Goal: Task Accomplishment & Management: Complete application form

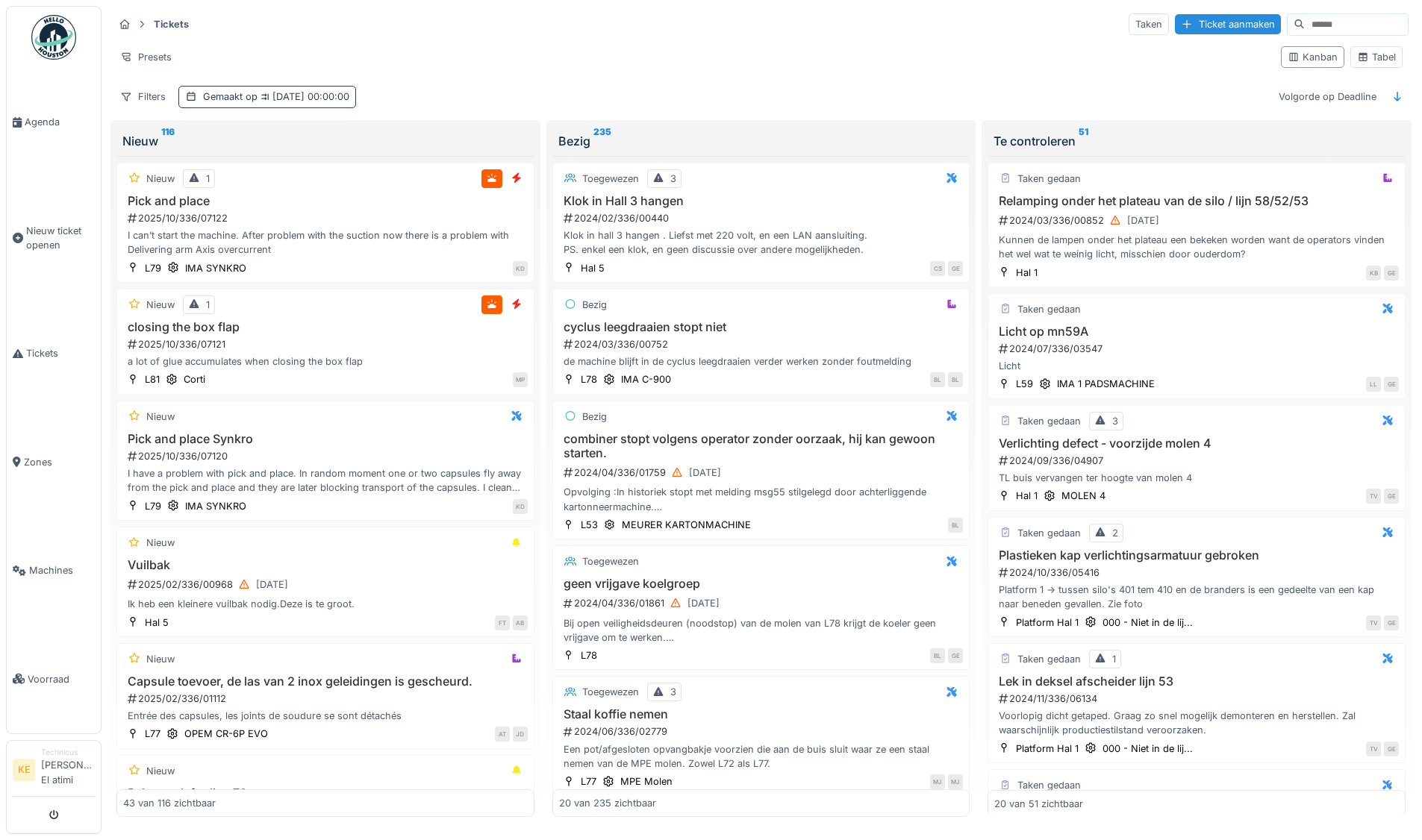
scroll to position [224, 0]
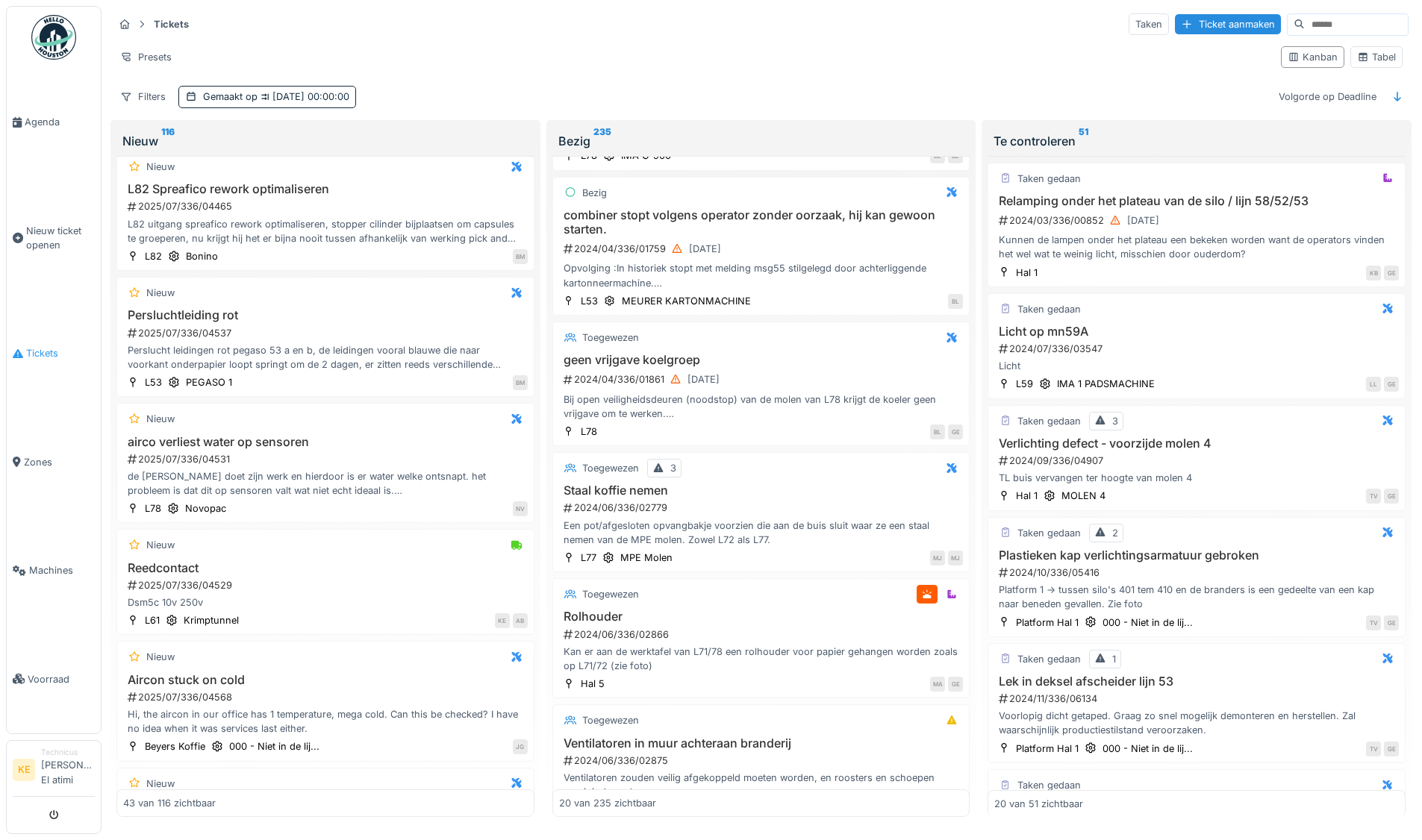
click at [46, 351] on span "Tickets" at bounding box center [60, 353] width 69 height 14
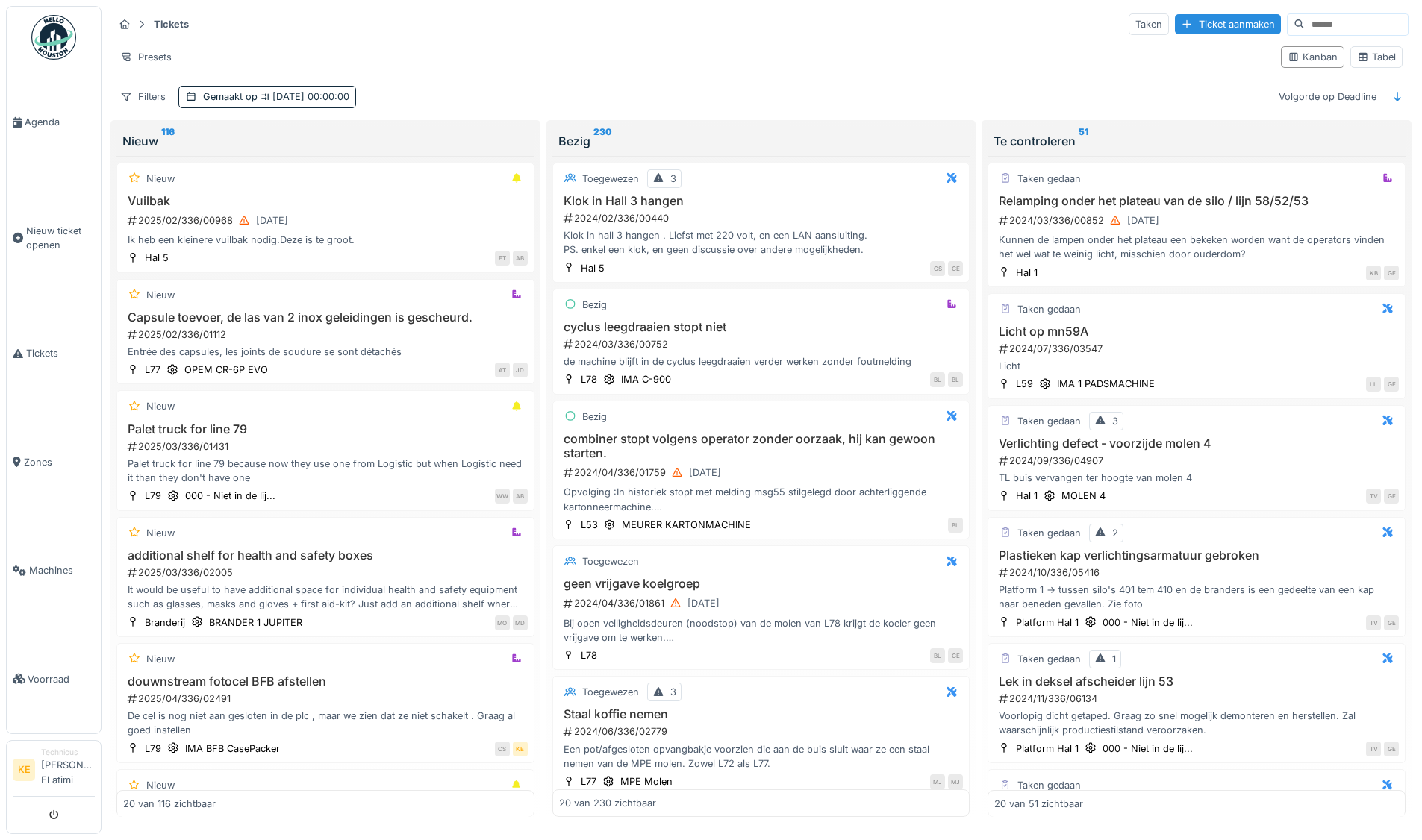
click at [57, 35] on img at bounding box center [53, 37] width 45 height 45
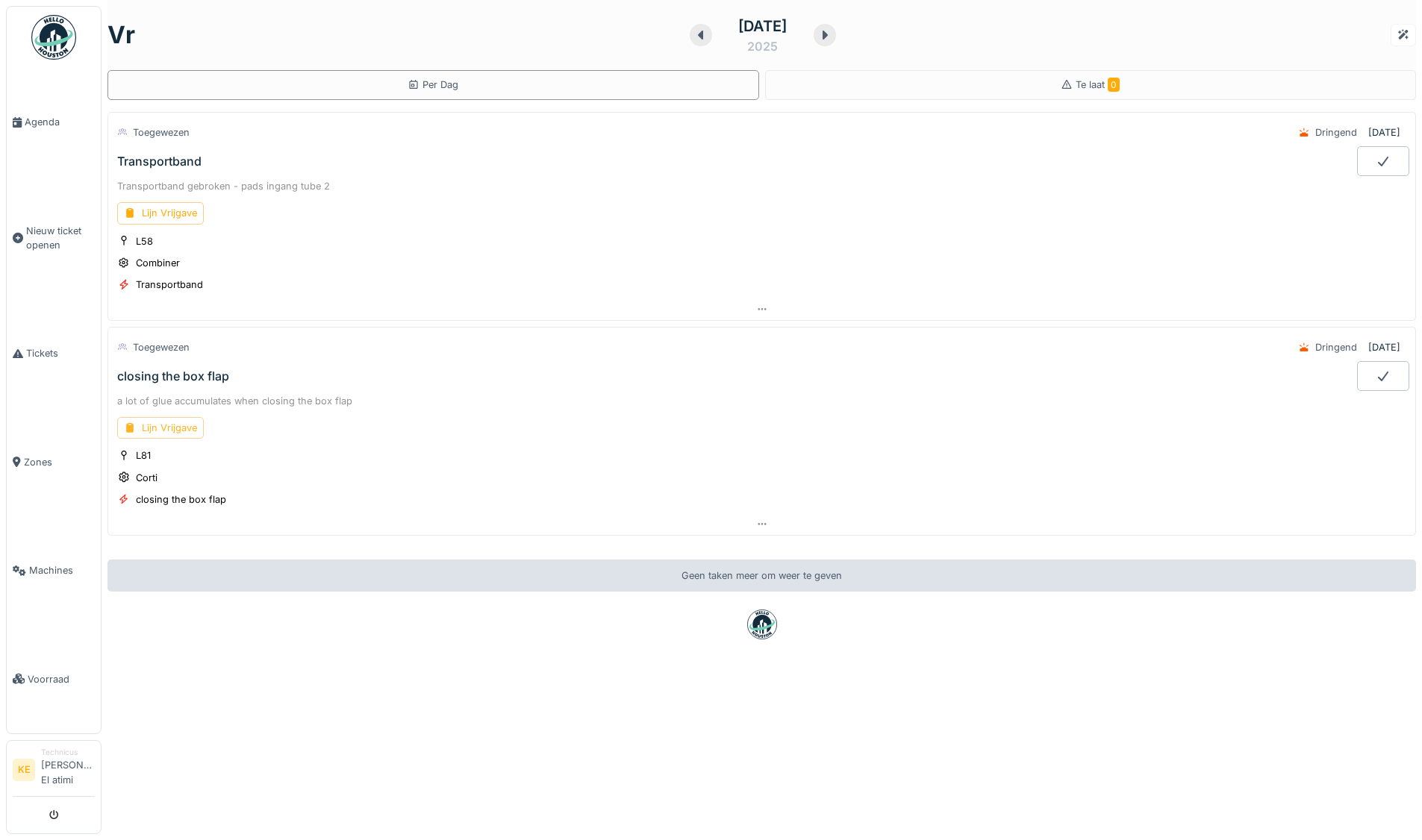
click at [181, 430] on div "Lijn Vrijgave" at bounding box center [161, 428] width 87 height 21
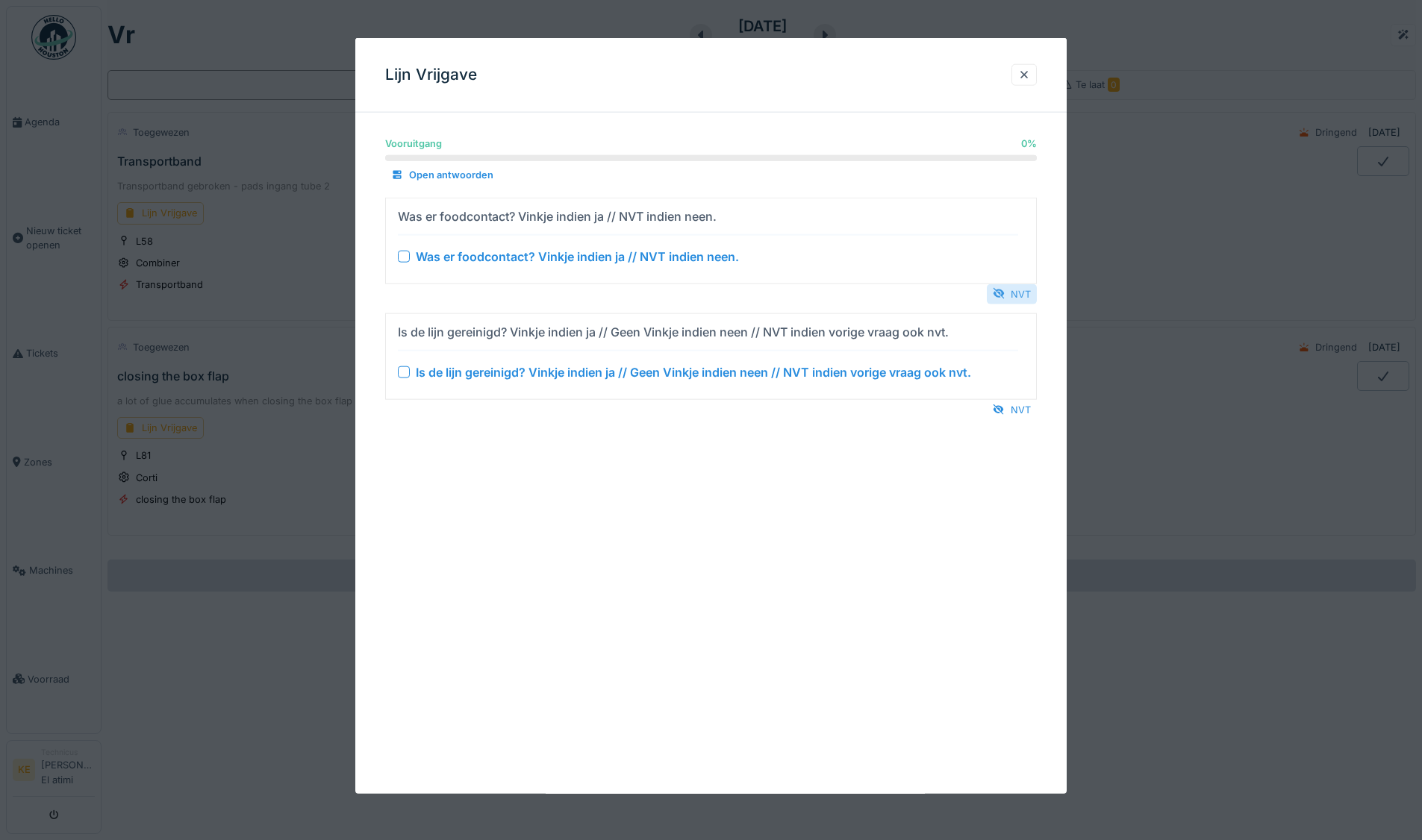
click at [1011, 291] on div "NVT" at bounding box center [1011, 293] width 50 height 20
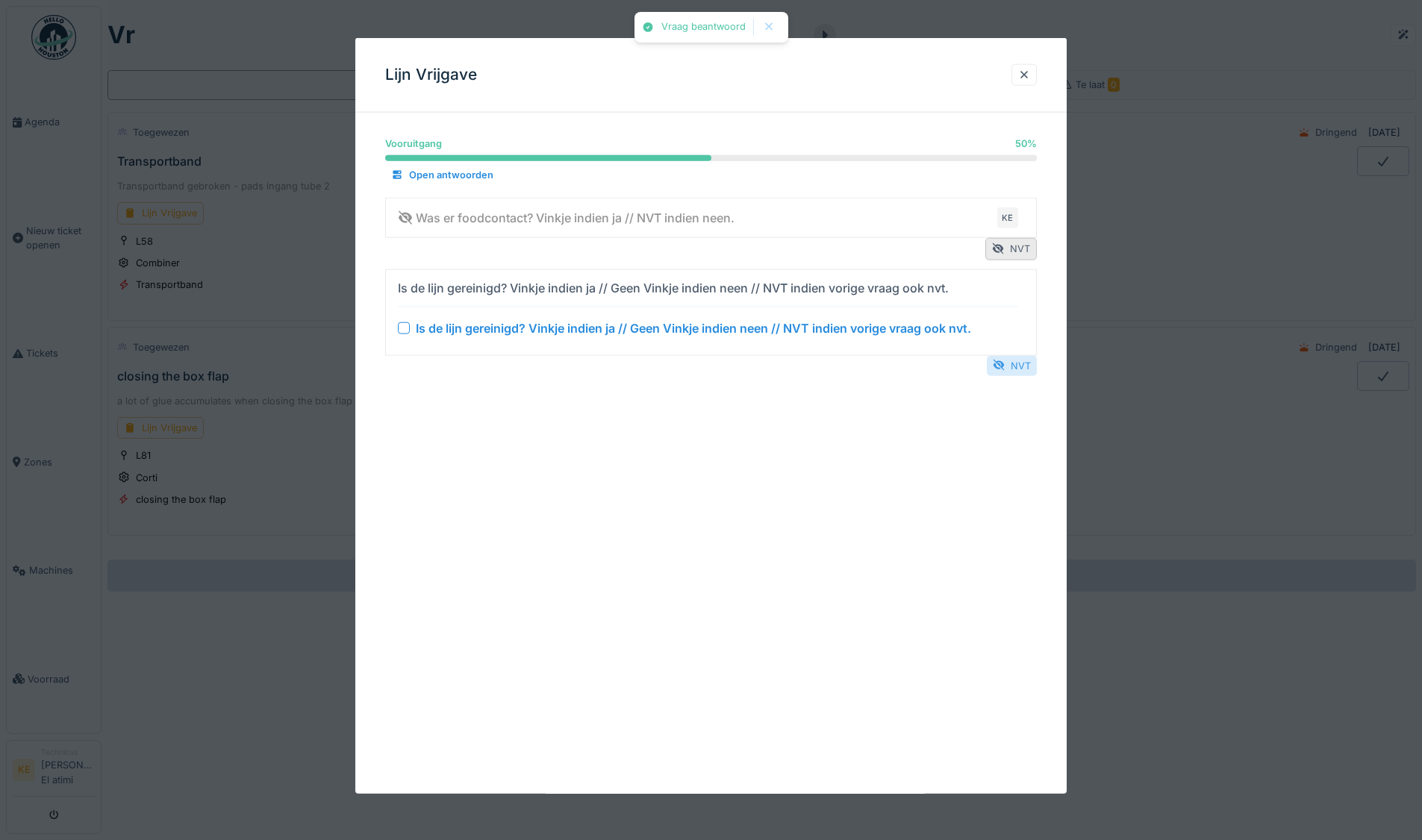
click at [1020, 366] on div "NVT" at bounding box center [1011, 365] width 50 height 20
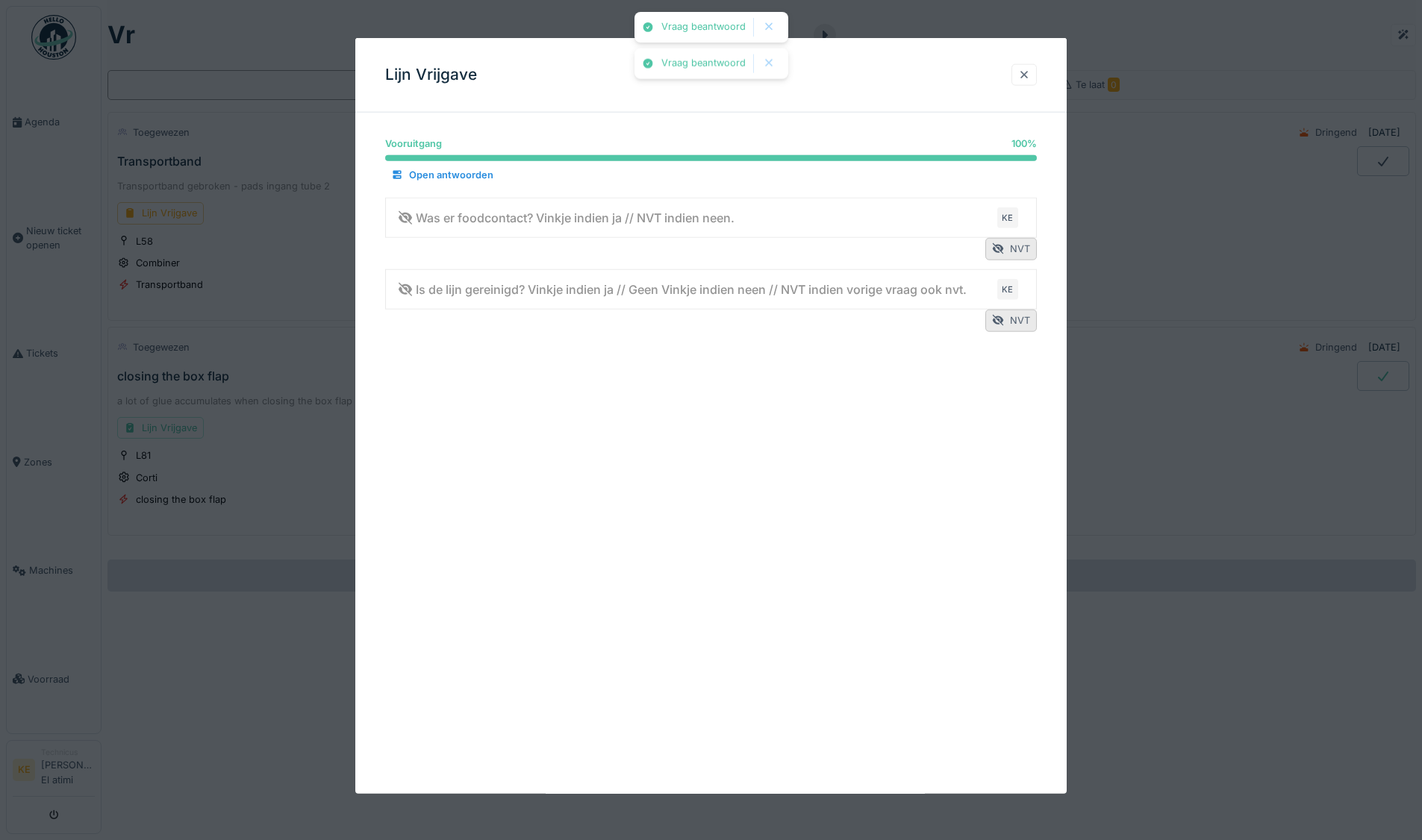
click at [1027, 71] on div at bounding box center [1024, 75] width 12 height 14
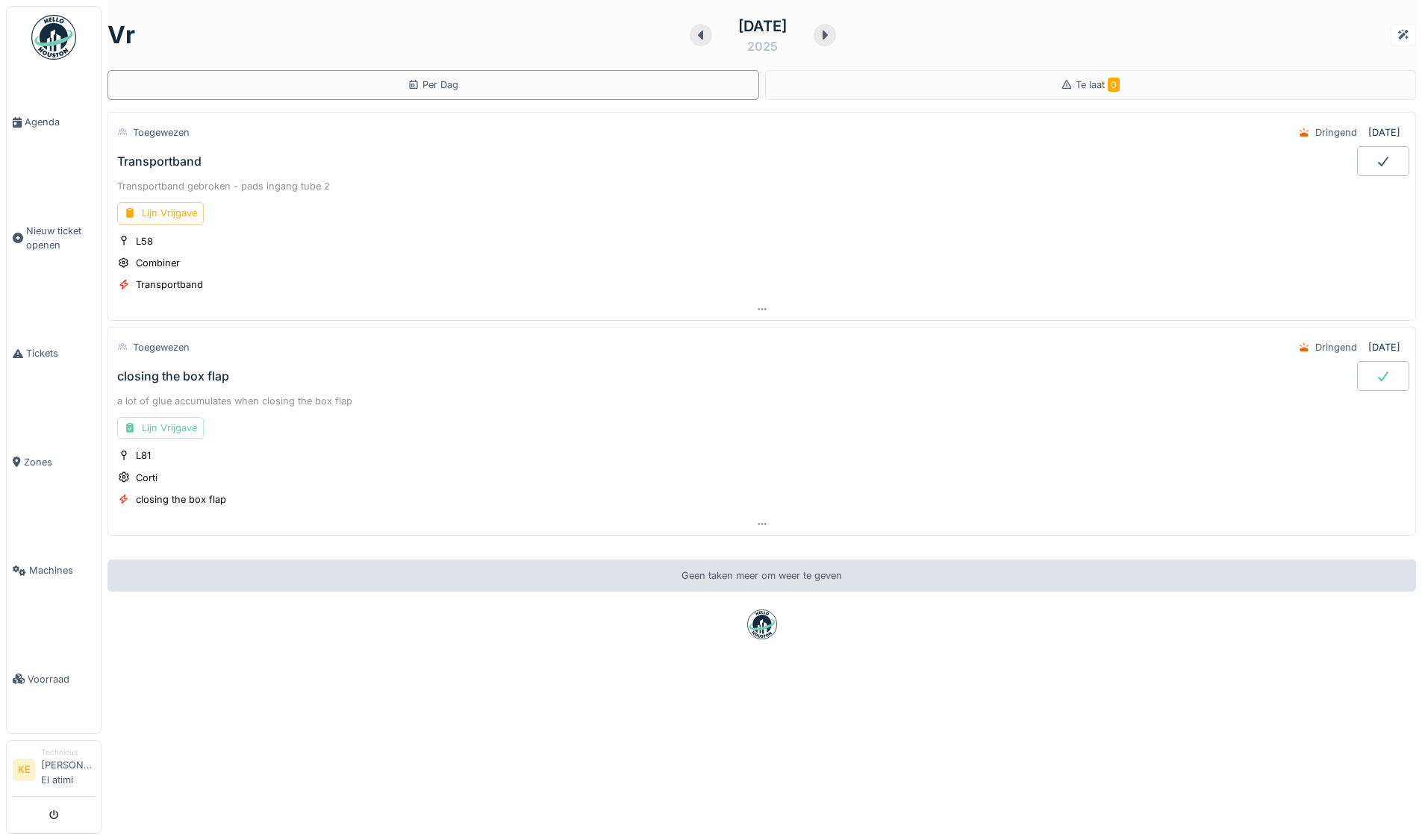
click at [174, 430] on div "Lijn Vrijgave" at bounding box center [161, 428] width 87 height 21
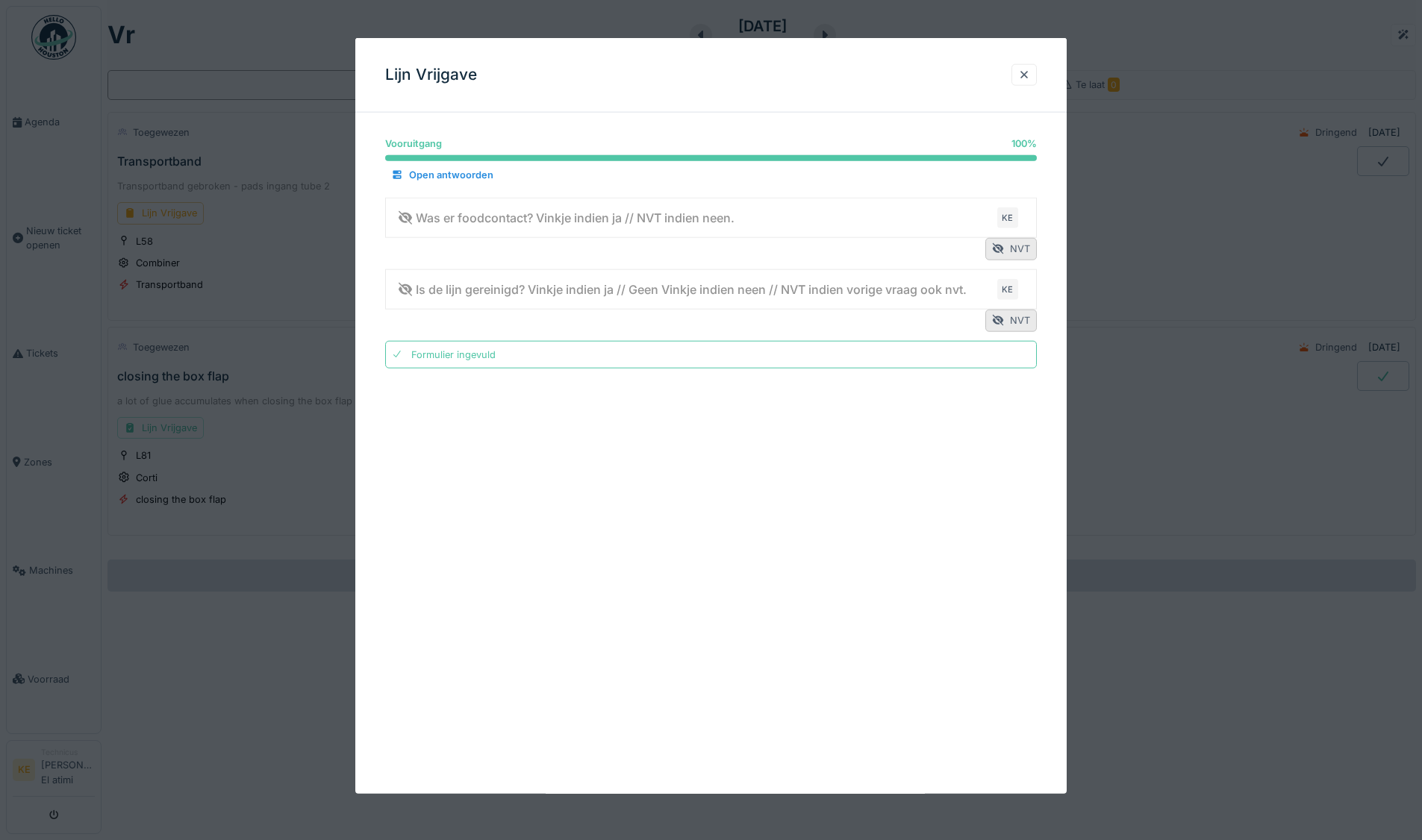
click at [1031, 62] on div "Lijn Vrijgave" at bounding box center [711, 75] width 711 height 75
click at [1022, 72] on div at bounding box center [1024, 75] width 25 height 21
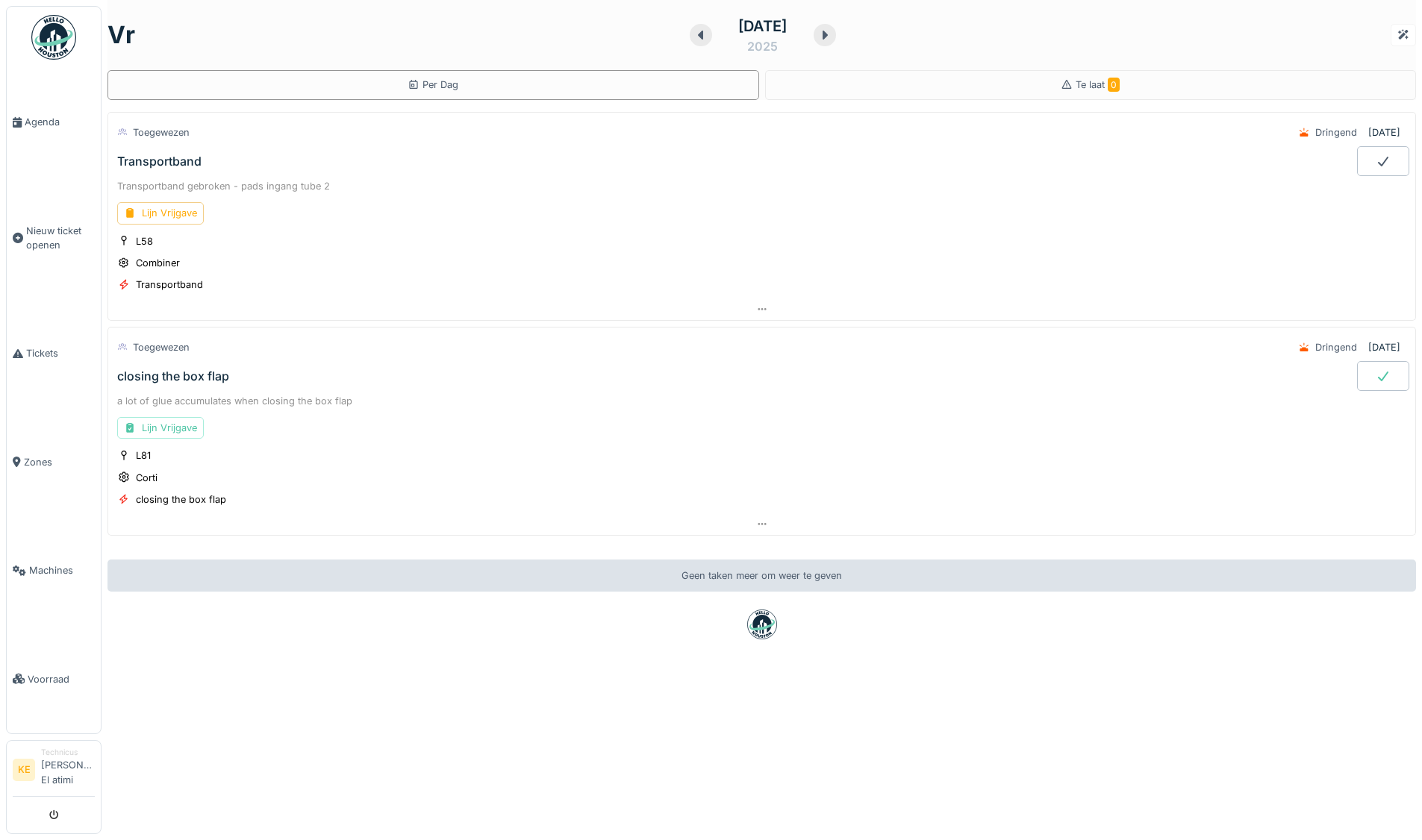
click at [1363, 388] on div at bounding box center [1382, 375] width 53 height 30
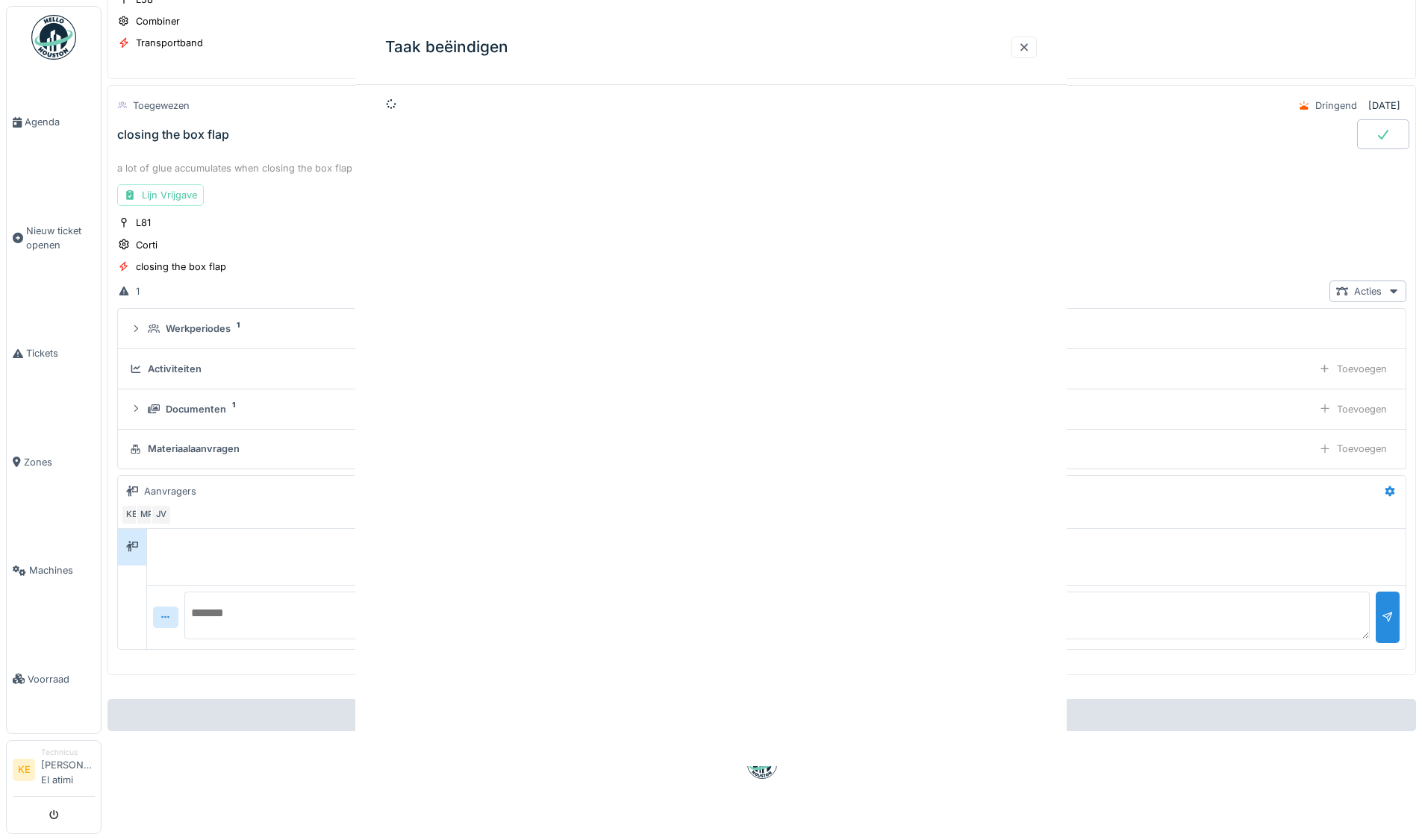
scroll to position [263, 0]
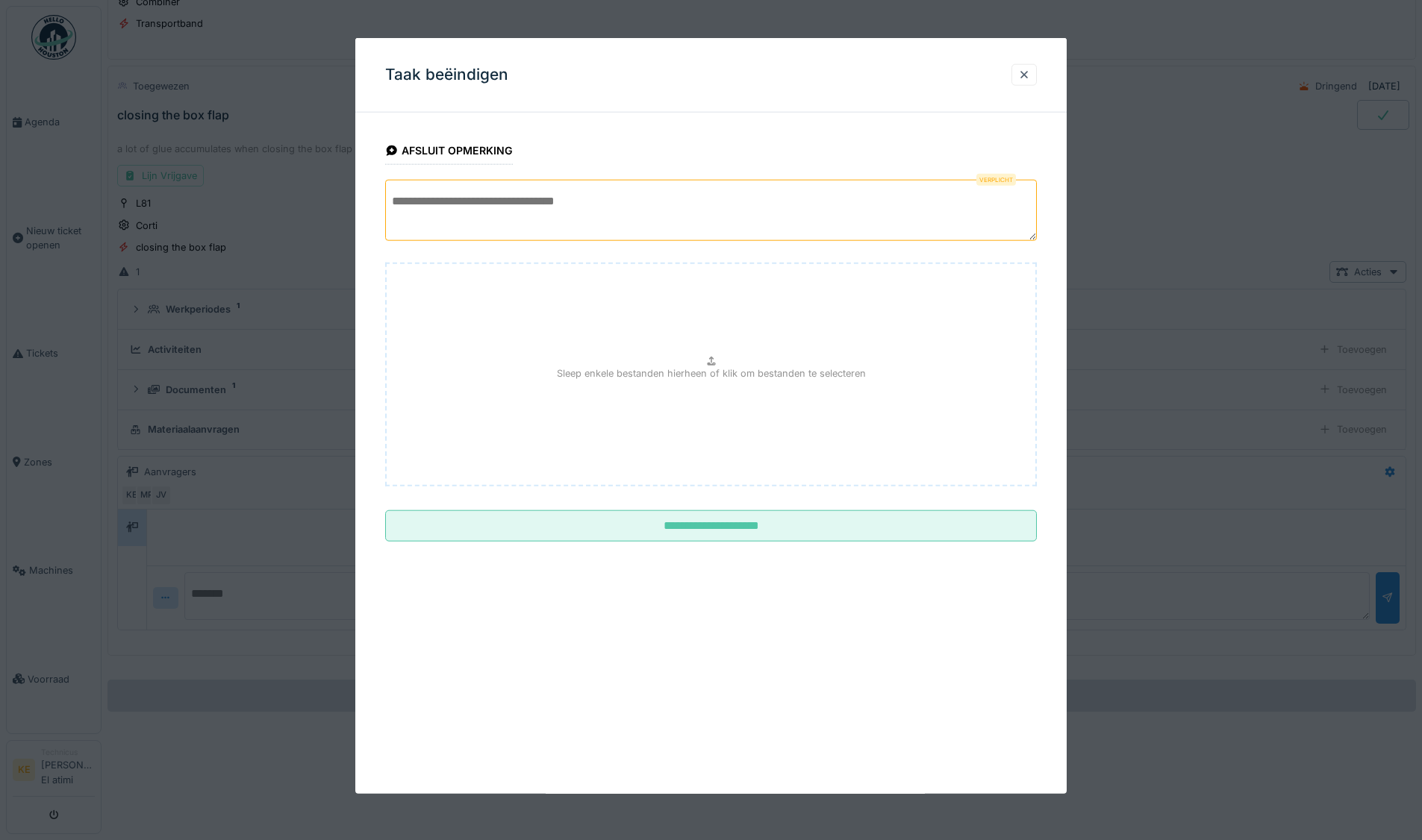
click at [660, 220] on textarea at bounding box center [711, 210] width 651 height 61
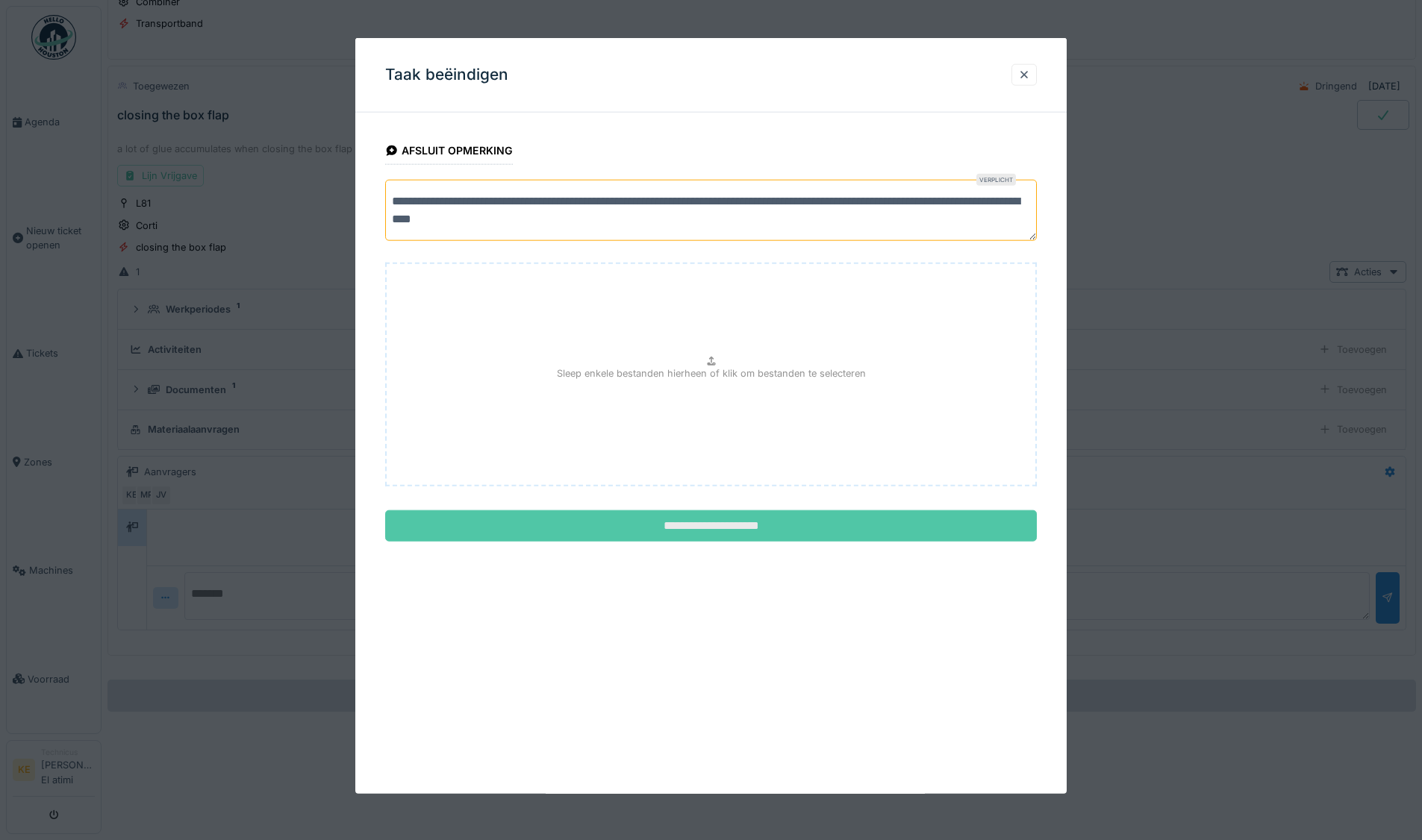
type textarea "**********"
click at [759, 522] on input "**********" at bounding box center [711, 525] width 651 height 31
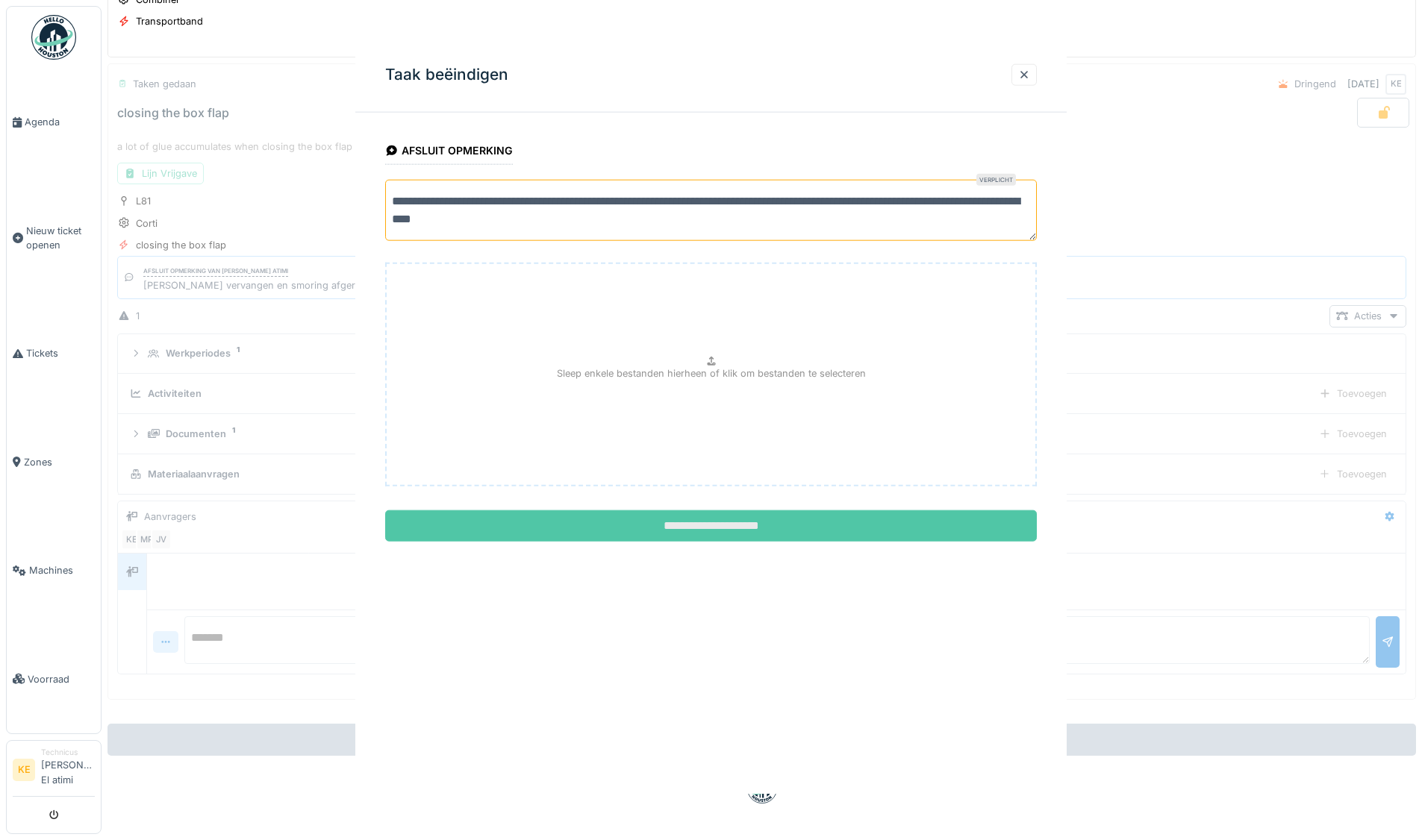
scroll to position [11, 0]
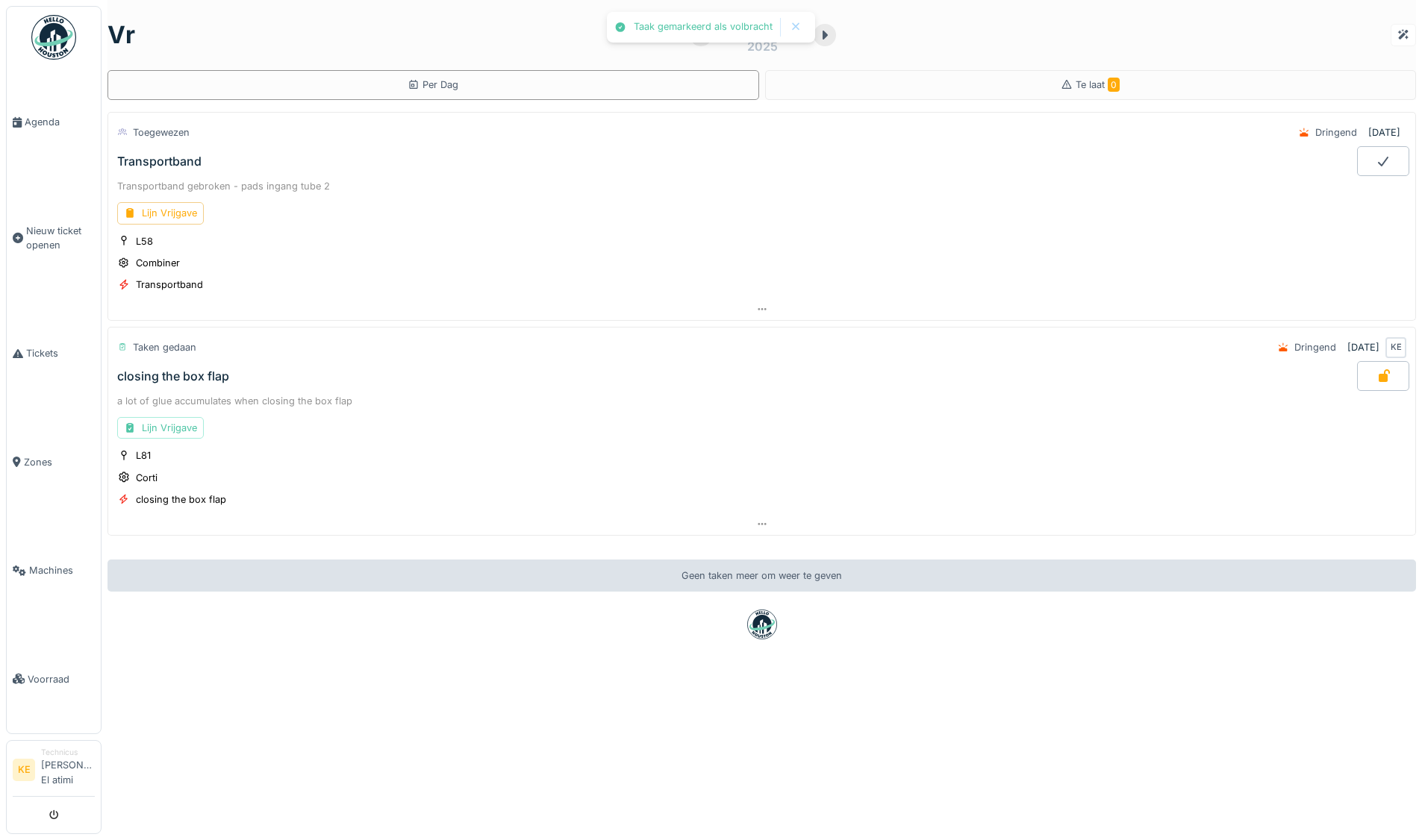
click at [42, 44] on img at bounding box center [53, 37] width 45 height 45
